Goal: Go to known website: Access a specific website the user already knows

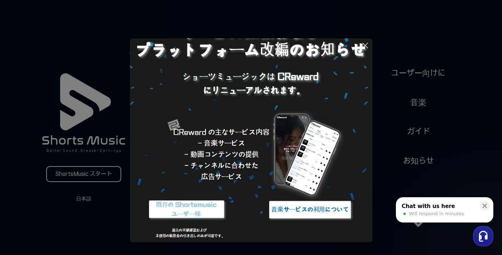
scroll to position [37, 0]
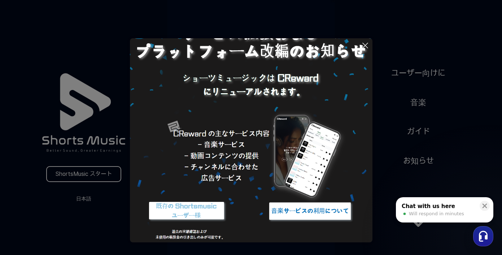
click at [96, 172] on button at bounding box center [251, 127] width 502 height 255
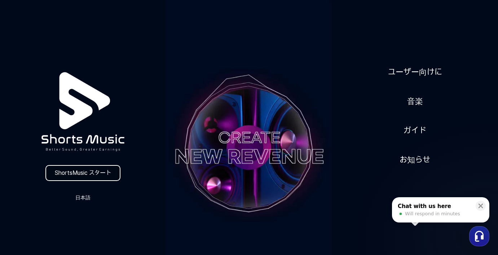
click at [101, 173] on link "ShortsMusic スタート" at bounding box center [82, 173] width 75 height 16
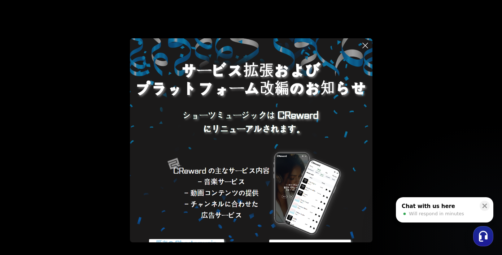
scroll to position [39, 0]
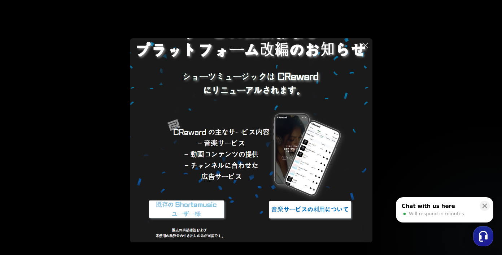
click at [364, 44] on icon at bounding box center [364, 45] width 5 height 5
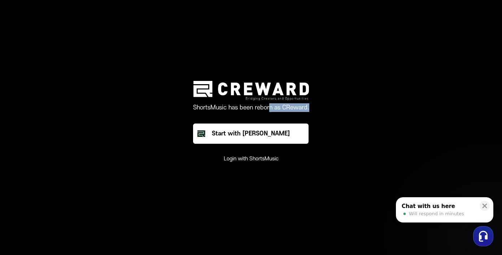
drag, startPoint x: 325, startPoint y: 110, endPoint x: 268, endPoint y: 108, distance: 57.0
click at [268, 108] on div "ShortsMusic has been reborn as CReward. Start with Creward Login with ShortsMus…" at bounding box center [251, 121] width 216 height 81
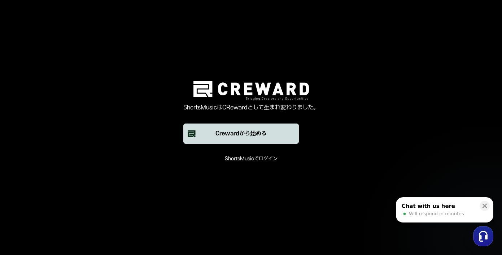
click at [272, 142] on button "Crewardから始める" at bounding box center [240, 133] width 115 height 20
